Goal: Find contact information: Find contact information

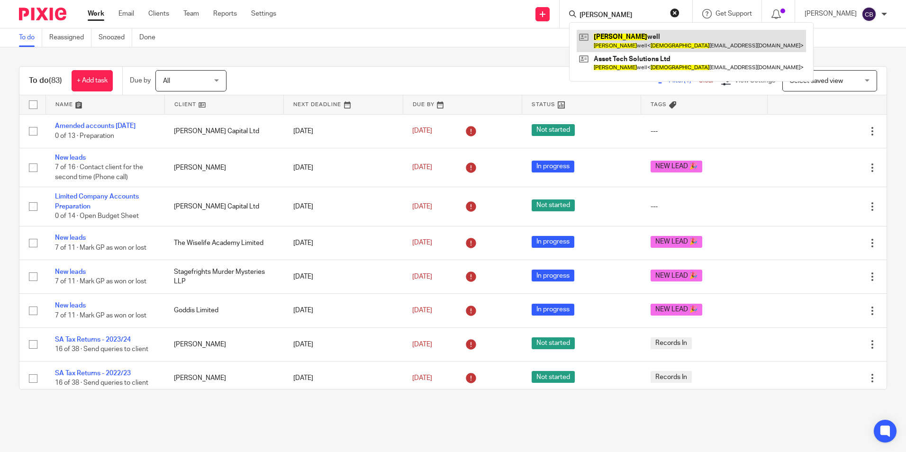
type input "adam tans"
click at [644, 31] on link at bounding box center [691, 41] width 229 height 22
click at [645, 40] on link at bounding box center [691, 41] width 229 height 22
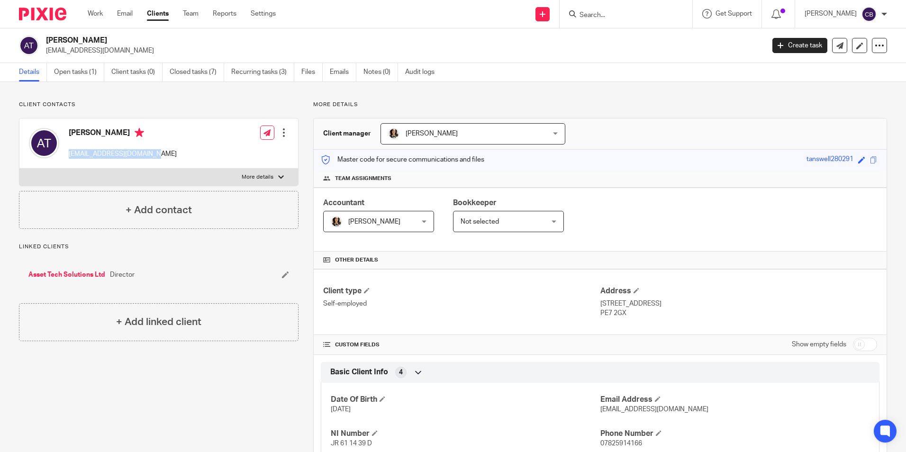
drag, startPoint x: 143, startPoint y: 153, endPoint x: 68, endPoint y: 154, distance: 74.4
click at [68, 154] on div "[PERSON_NAME] [EMAIL_ADDRESS][DOMAIN_NAME] Edit contact Create client from cont…" at bounding box center [158, 143] width 279 height 50
copy p "[EMAIL_ADDRESS][DOMAIN_NAME]"
